Goal: Navigation & Orientation: Find specific page/section

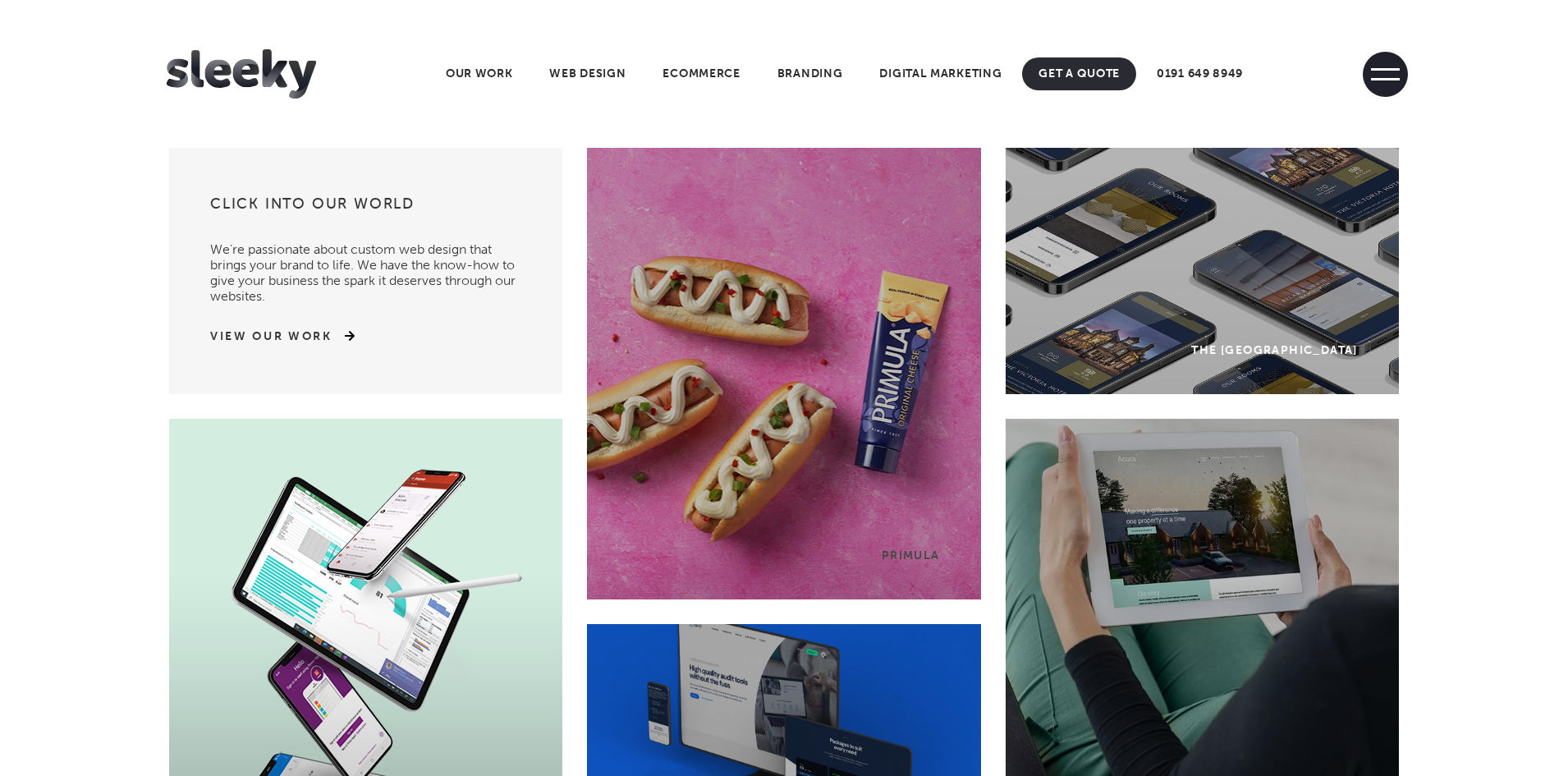
click at [1380, 73] on span at bounding box center [1385, 74] width 45 height 45
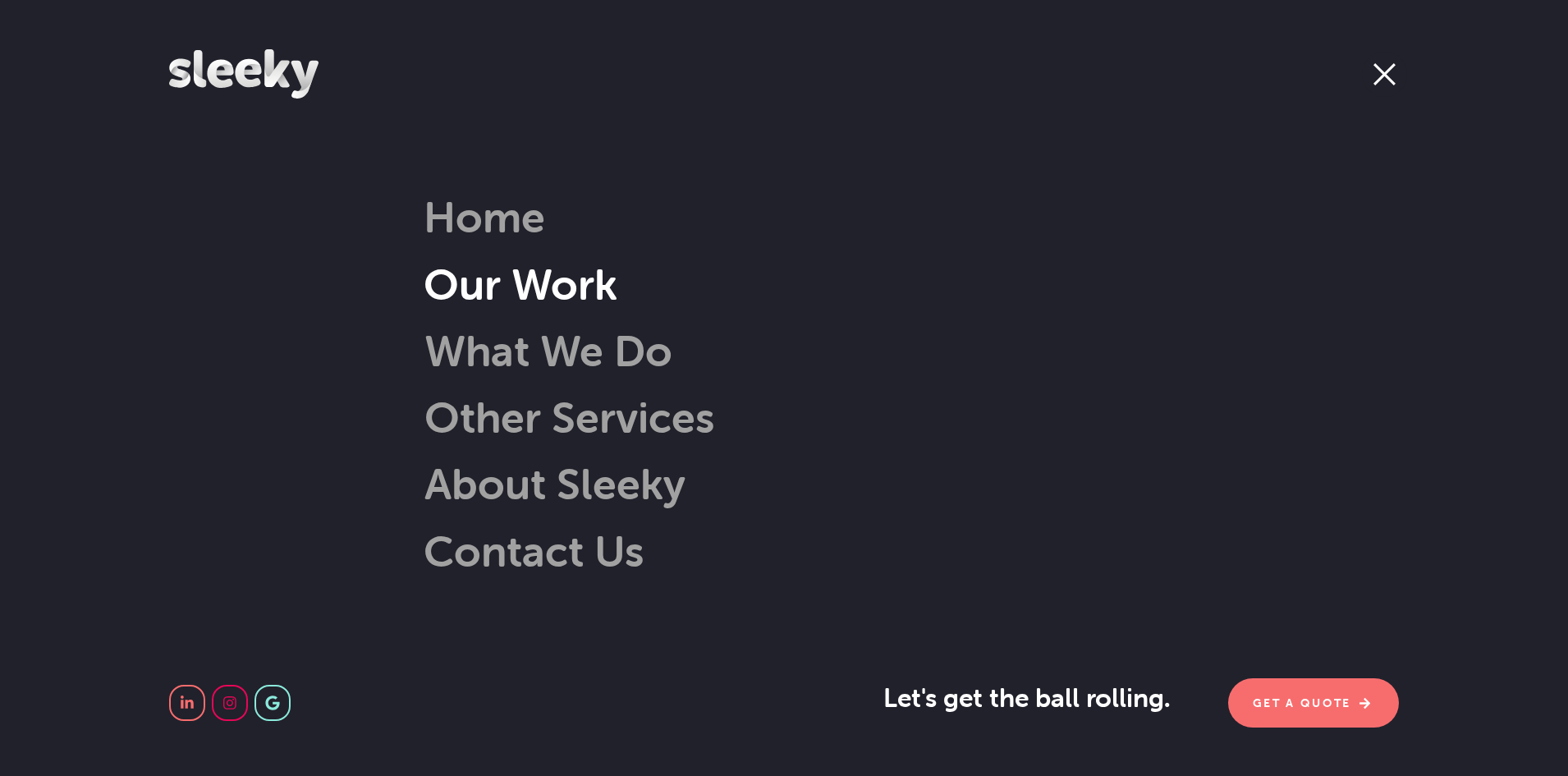
click at [570, 293] on link "Our Work" at bounding box center [520, 283] width 194 height 53
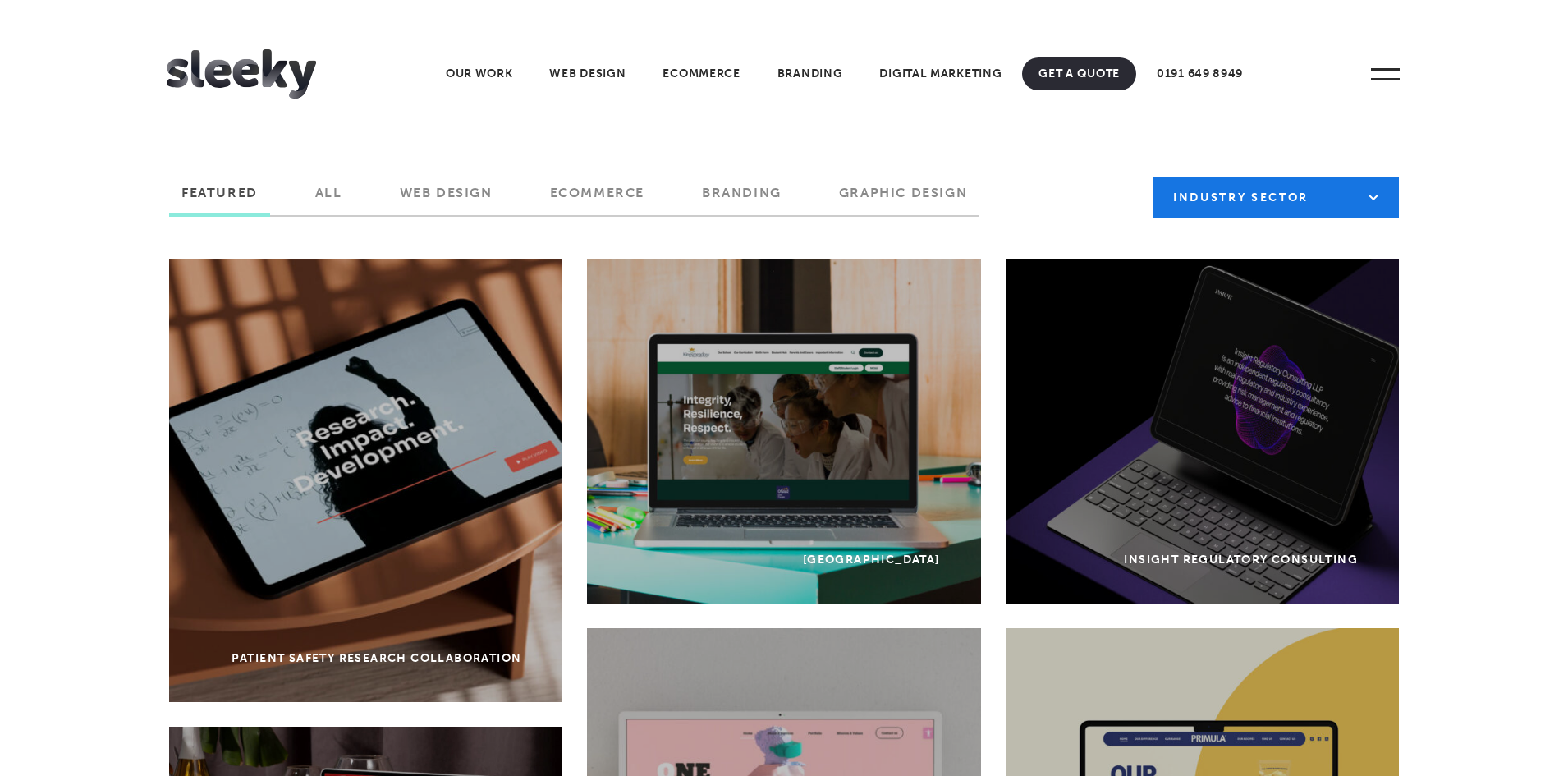
click at [1258, 183] on select "Industry Sector B2B B2C Beauty & Wellbeing Blog Charity & Non-Profit Constructi…" at bounding box center [1276, 197] width 246 height 42
click at [1251, 210] on select "Industry Sector B2B B2C Beauty & Wellbeing Blog Charity & Non-Profit Constructi…" at bounding box center [1276, 197] width 246 height 42
select select "https://www.sleeky.co.uk/project-tag/b2b/"
click at [1153, 176] on select "Industry Sector B2B B2C Beauty & Wellbeing Blog Charity & Non-Profit Constructi…" at bounding box center [1276, 197] width 246 height 42
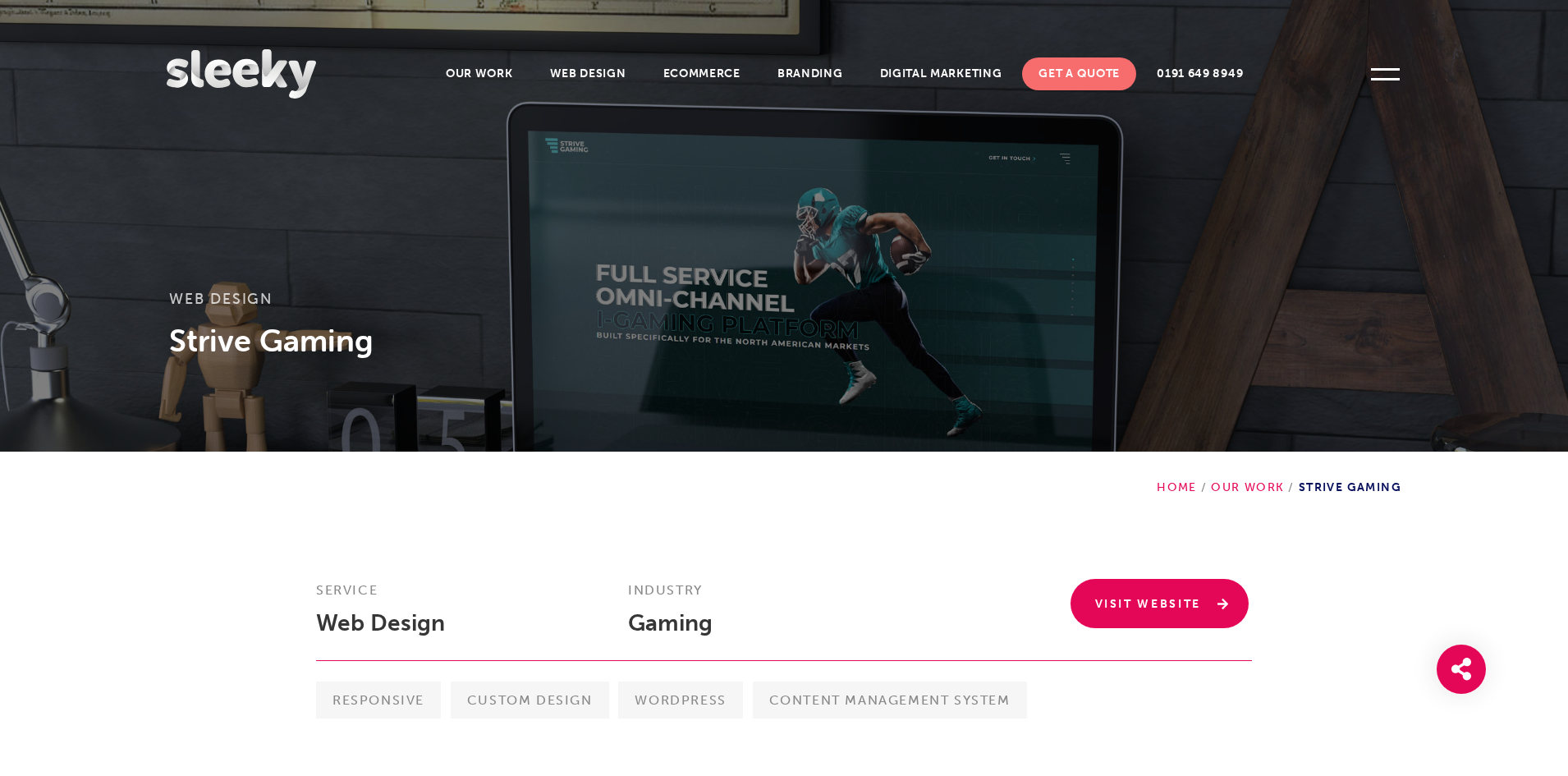
click at [1169, 610] on link "Visit Website" at bounding box center [1160, 603] width 179 height 49
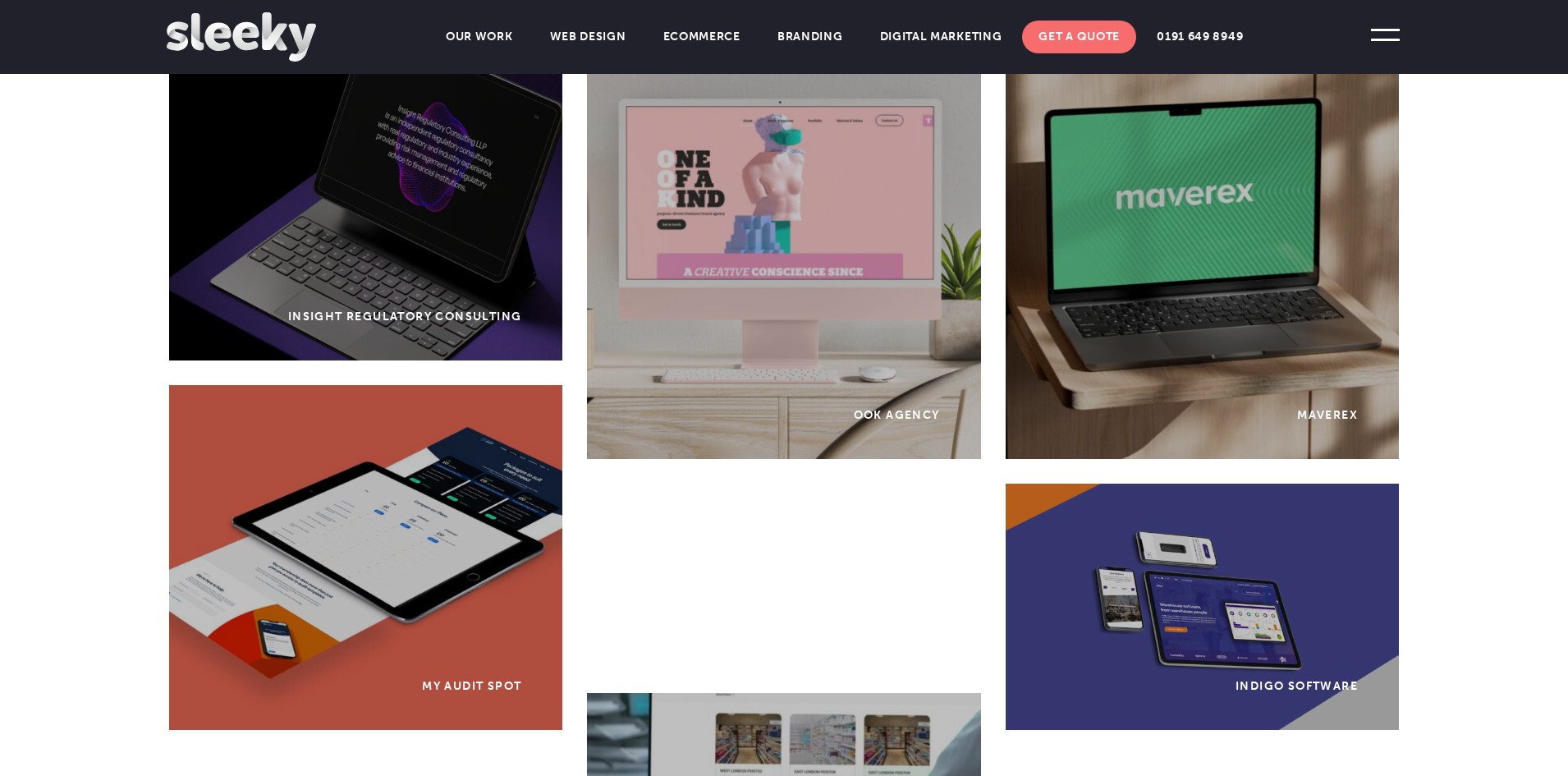
scroll to position [567, 0]
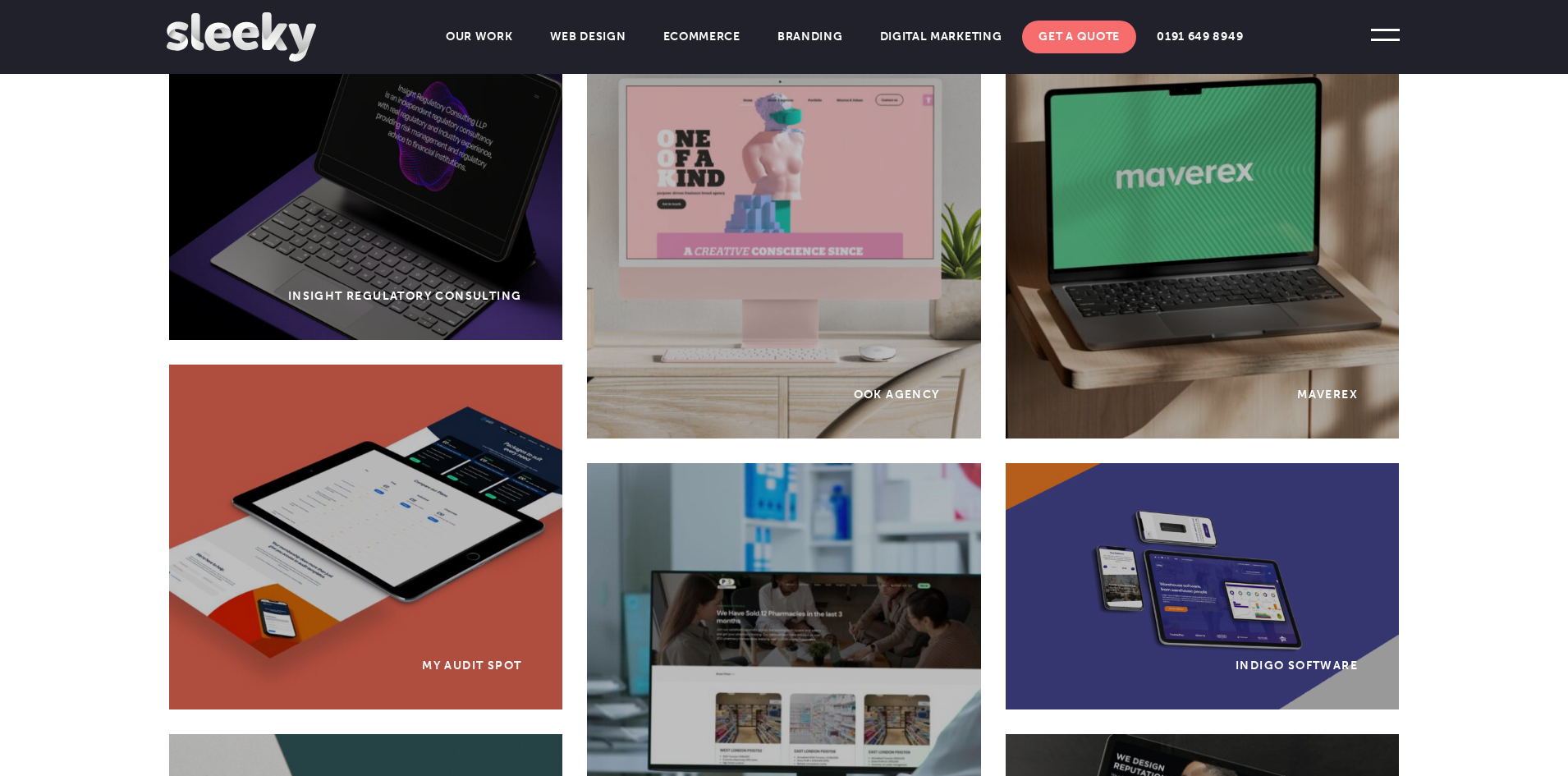
drag, startPoint x: 1137, startPoint y: 151, endPoint x: 1512, endPoint y: 208, distance: 379.3
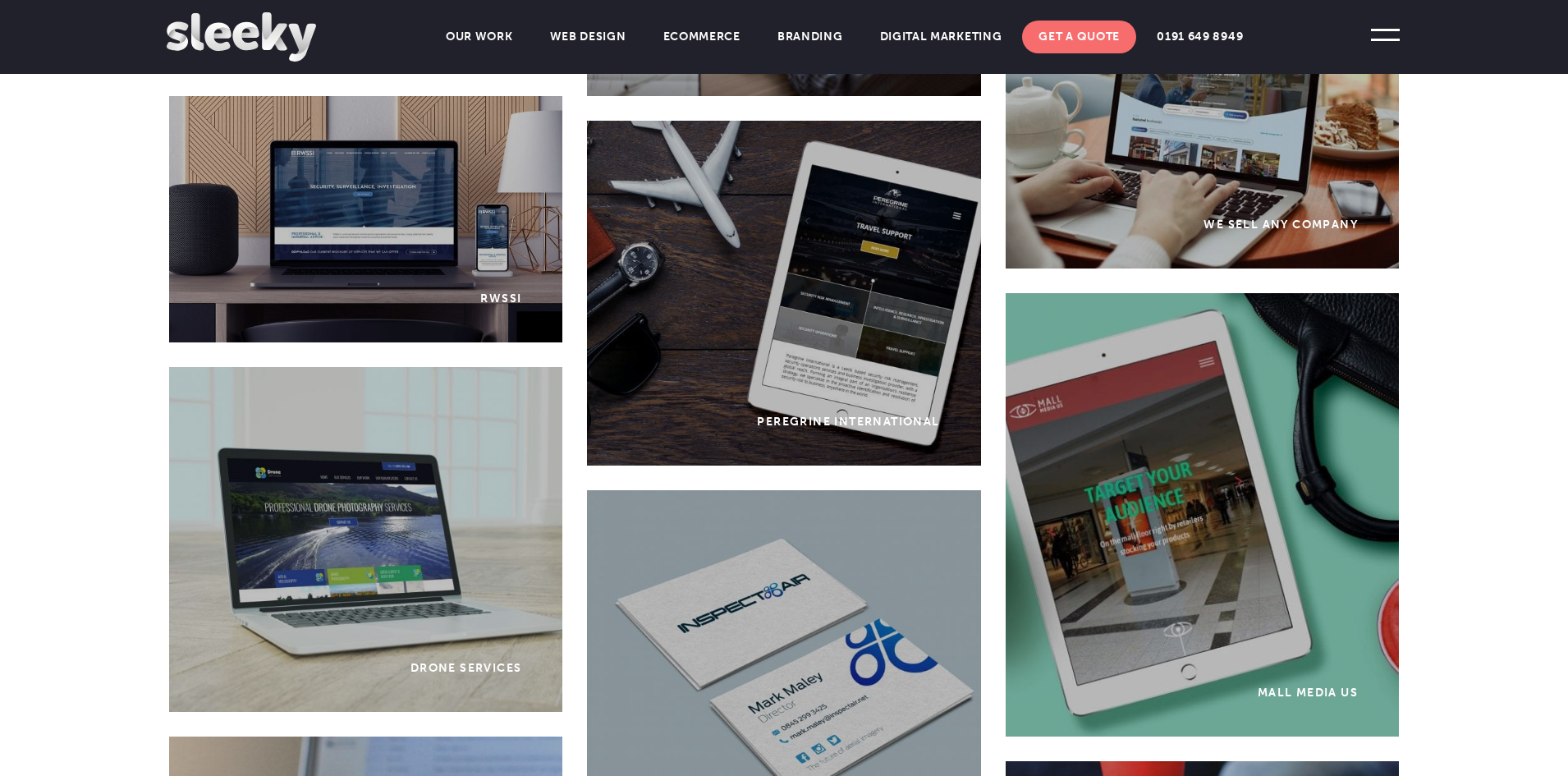
scroll to position [3484, 0]
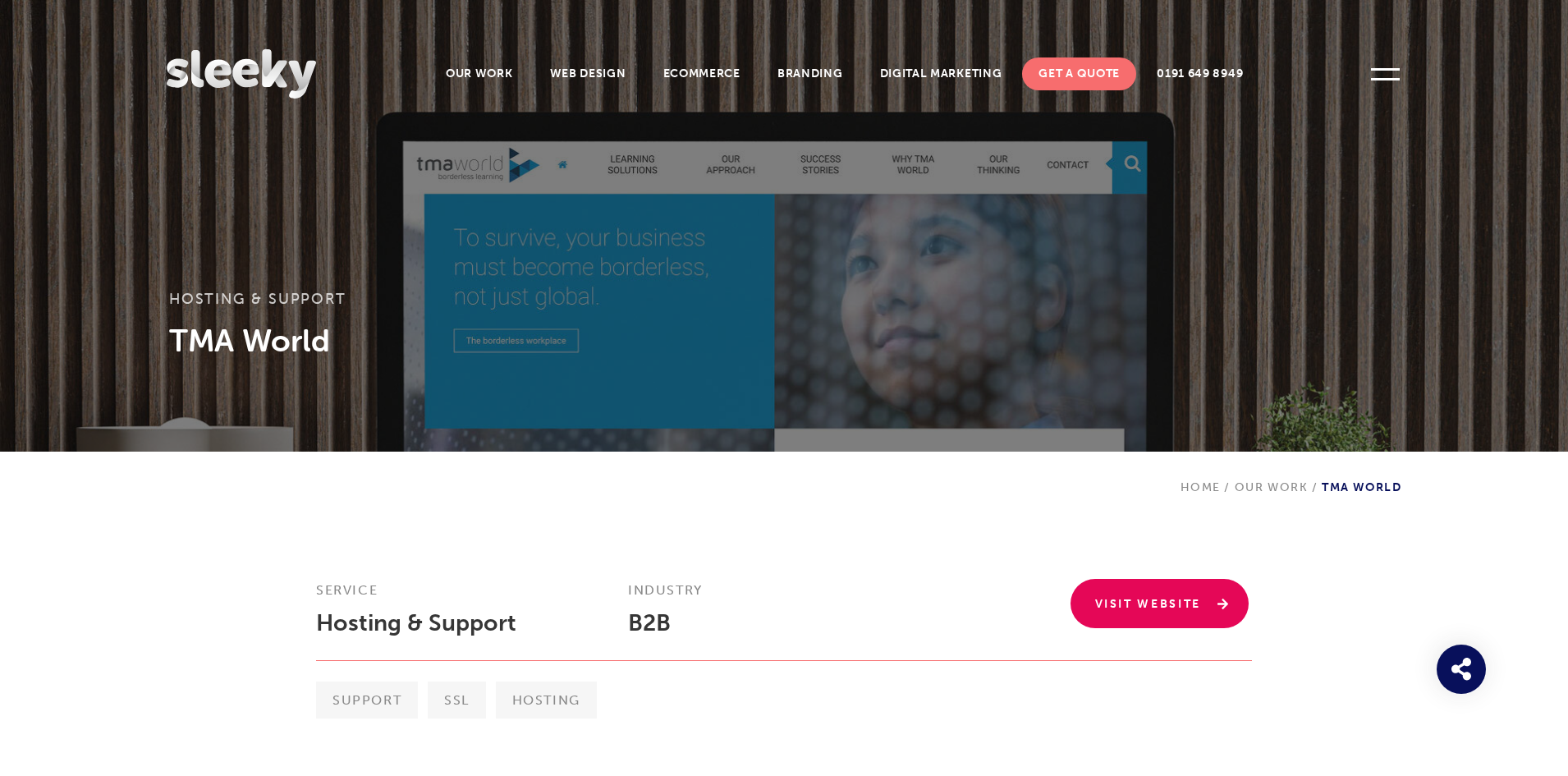
click at [1160, 604] on link "Visit Website" at bounding box center [1160, 603] width 179 height 49
